Goal: Information Seeking & Learning: Learn about a topic

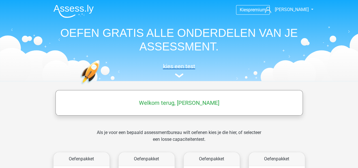
click at [178, 75] on img at bounding box center [179, 75] width 8 height 4
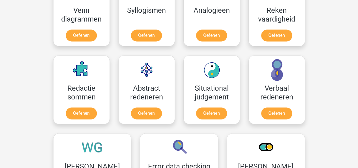
scroll to position [410, 0]
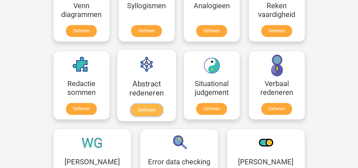
click at [145, 107] on link "Oefenen" at bounding box center [146, 110] width 32 height 12
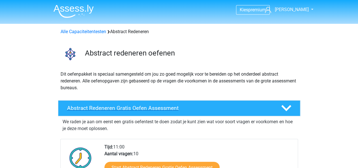
click at [148, 108] on h4 "Abstract Redeneren Gratis Oefen Assessment" at bounding box center [169, 108] width 205 height 7
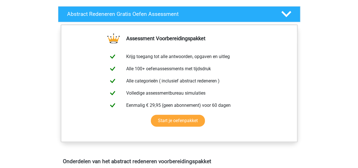
scroll to position [96, 0]
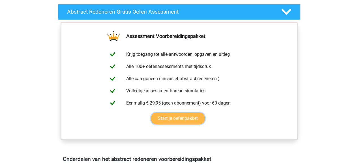
click at [182, 117] on link "Start je oefenpakket" at bounding box center [178, 118] width 54 height 12
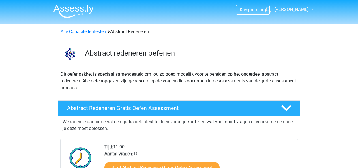
scroll to position [96, 0]
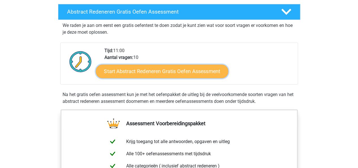
click at [172, 69] on link "Start Abstract Redeneren Gratis Oefen Assessment" at bounding box center [162, 71] width 132 height 14
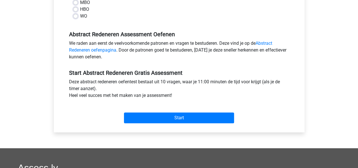
scroll to position [151, 0]
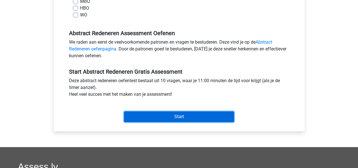
click at [190, 116] on input "Start" at bounding box center [179, 116] width 110 height 11
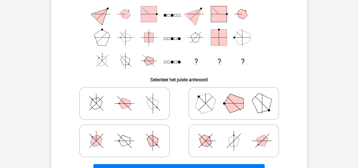
scroll to position [74, 0]
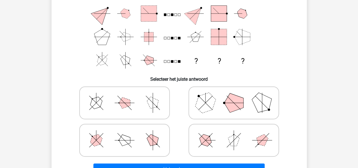
click at [223, 136] on icon at bounding box center [233, 140] width 85 height 28
click at [234, 133] on input "radio" at bounding box center [236, 131] width 4 height 4
radio input "true"
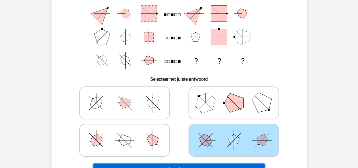
click at [198, 165] on button "Volgende vraag" at bounding box center [178, 169] width 171 height 12
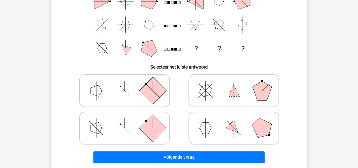
scroll to position [86, 0]
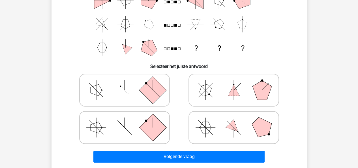
click at [243, 132] on icon at bounding box center [233, 127] width 85 height 28
click at [238, 120] on input "radio" at bounding box center [236, 119] width 4 height 4
radio input "true"
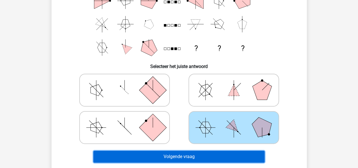
click at [200, 157] on button "Volgende vraag" at bounding box center [178, 157] width 171 height 12
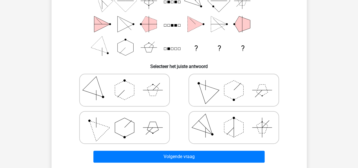
click at [270, 92] on icon at bounding box center [233, 90] width 85 height 28
click at [238, 83] on input "radio" at bounding box center [236, 81] width 4 height 4
radio input "true"
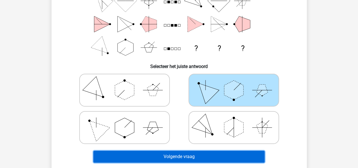
click at [217, 154] on button "Volgende vraag" at bounding box center [178, 157] width 171 height 12
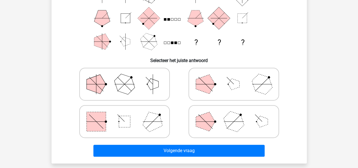
scroll to position [91, 0]
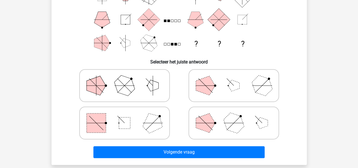
click at [155, 87] on polygon at bounding box center [152, 85] width 11 height 11
click at [128, 78] on input "radio" at bounding box center [127, 77] width 4 height 4
radio input "true"
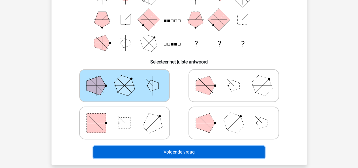
click at [183, 149] on button "Volgende vraag" at bounding box center [178, 152] width 171 height 12
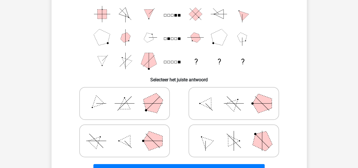
scroll to position [72, 0]
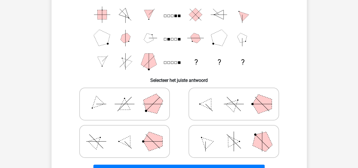
click at [135, 103] on icon at bounding box center [124, 104] width 85 height 28
click at [128, 97] on input "radio" at bounding box center [127, 95] width 4 height 4
radio input "true"
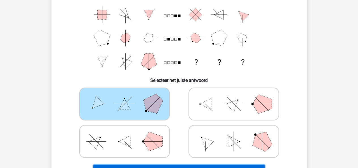
click at [200, 165] on button "Volgende vraag" at bounding box center [178, 170] width 171 height 12
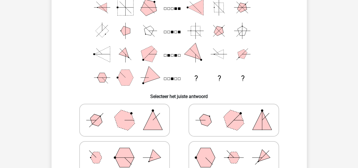
scroll to position [56, 0]
click at [152, 118] on polygon at bounding box center [152, 120] width 19 height 19
click at [128, 114] on input "radio" at bounding box center [127, 112] width 4 height 4
radio input "true"
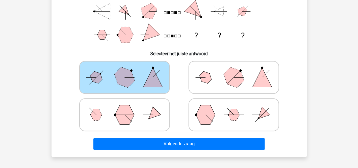
scroll to position [105, 0]
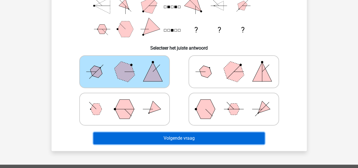
click at [224, 136] on button "Volgende vraag" at bounding box center [178, 138] width 171 height 12
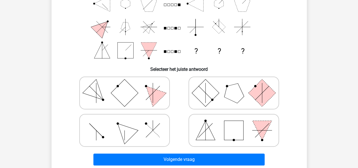
scroll to position [84, 0]
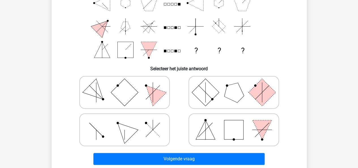
click at [149, 122] on icon at bounding box center [124, 130] width 85 height 28
click at [128, 122] on input "radio" at bounding box center [127, 121] width 4 height 4
radio input "true"
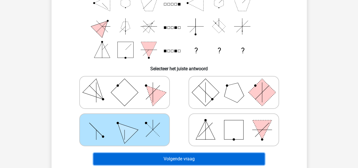
click at [183, 159] on button "Volgende vraag" at bounding box center [178, 159] width 171 height 12
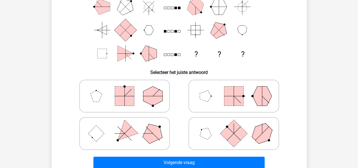
scroll to position [81, 0]
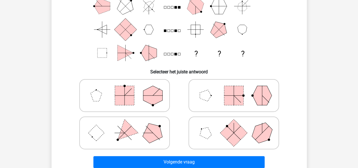
click at [235, 128] on rect at bounding box center [233, 132] width 27 height 27
click at [235, 126] on input "radio" at bounding box center [236, 124] width 4 height 4
radio input "true"
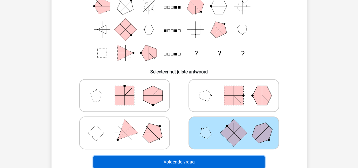
click at [205, 158] on button "Volgende vraag" at bounding box center [178, 162] width 171 height 12
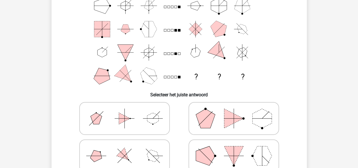
scroll to position [59, 0]
click at [241, 124] on icon at bounding box center [233, 118] width 85 height 28
click at [238, 111] on input "radio" at bounding box center [236, 109] width 4 height 4
radio input "true"
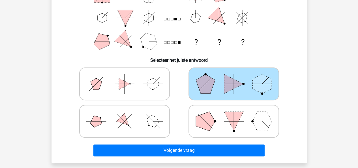
scroll to position [96, 0]
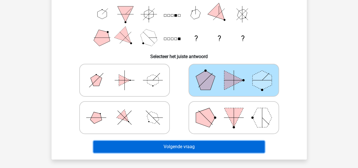
click at [229, 145] on button "Volgende vraag" at bounding box center [178, 147] width 171 height 12
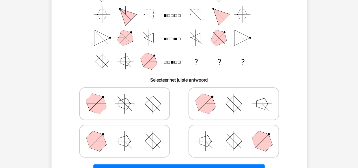
scroll to position [80, 0]
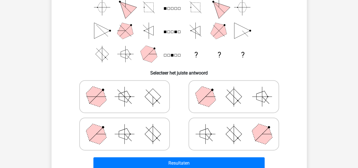
click at [224, 124] on icon at bounding box center [233, 134] width 85 height 28
click at [234, 124] on input "radio" at bounding box center [236, 125] width 4 height 4
radio input "true"
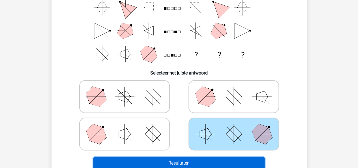
click at [207, 162] on button "Resultaten" at bounding box center [178, 163] width 171 height 12
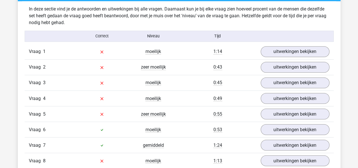
scroll to position [440, 0]
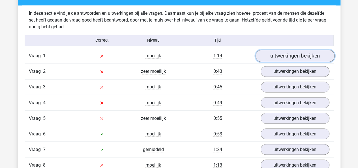
click at [300, 54] on link "uitwerkingen bekijken" at bounding box center [294, 56] width 79 height 12
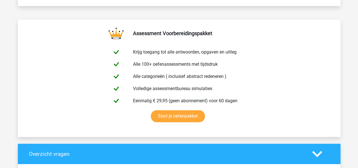
scroll to position [283, 0]
